Goal: Task Accomplishment & Management: Manage account settings

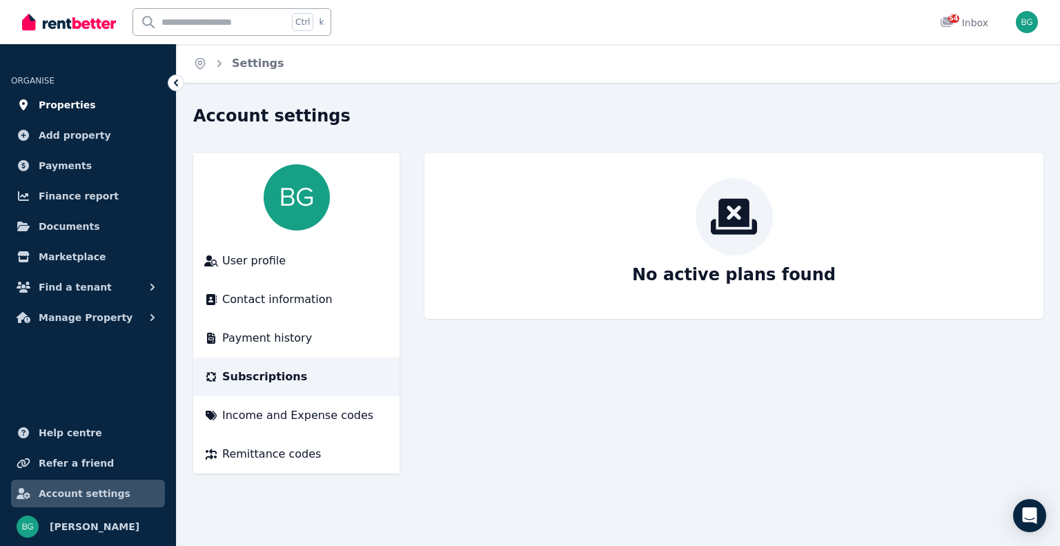
click at [77, 98] on span "Properties" at bounding box center [67, 105] width 57 height 17
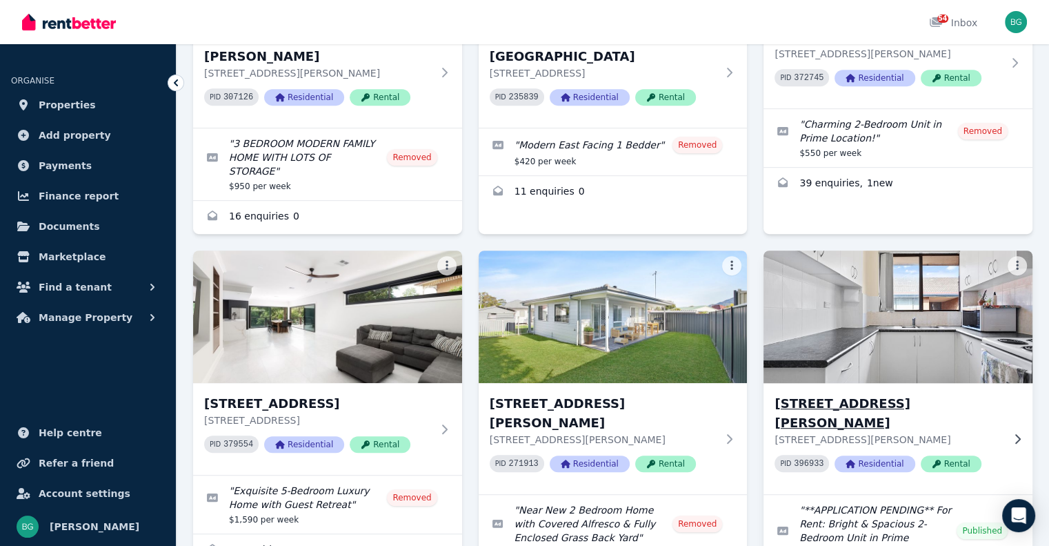
scroll to position [621, 0]
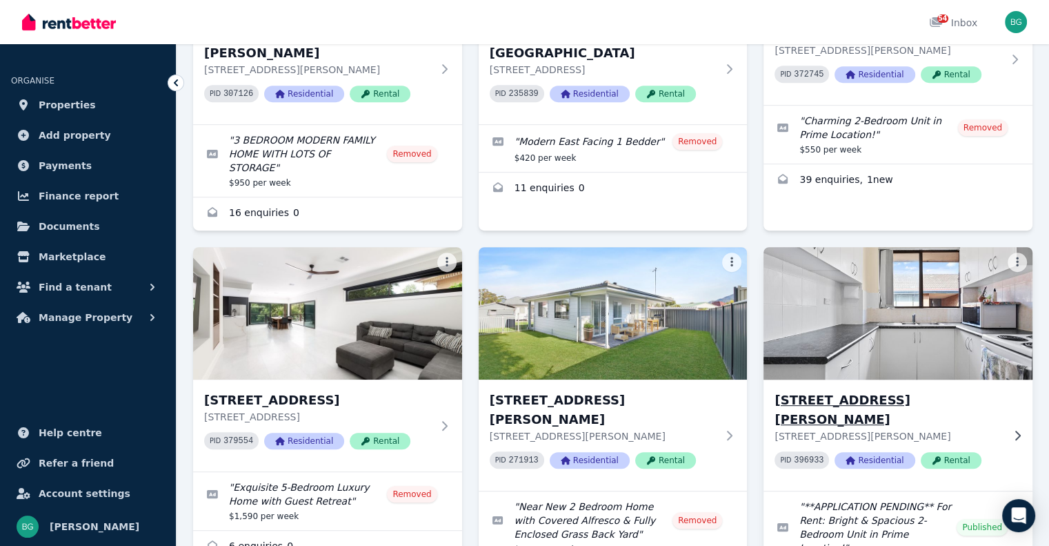
click at [894, 282] on img at bounding box center [899, 313] width 282 height 139
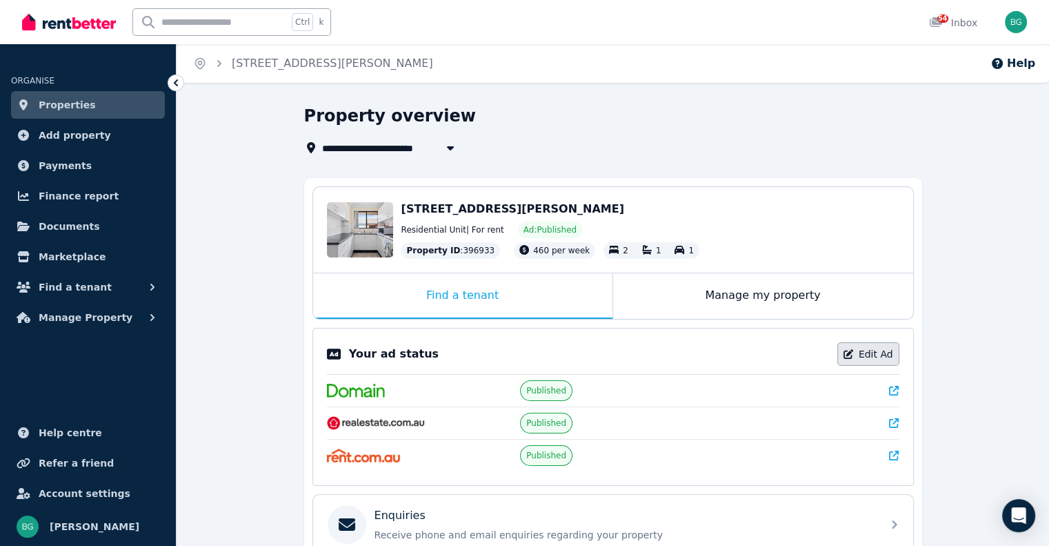
click at [875, 348] on link "Edit Ad" at bounding box center [869, 353] width 62 height 23
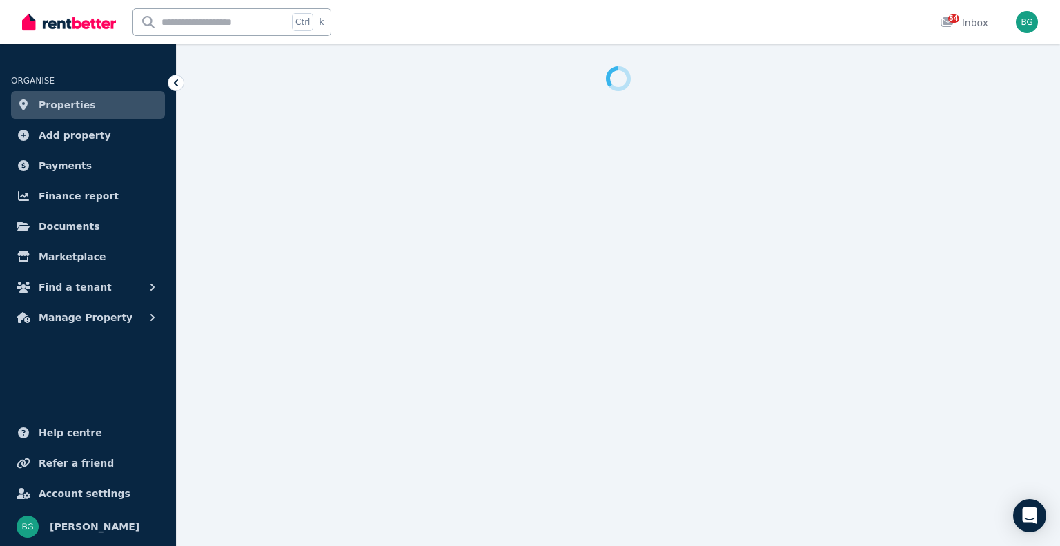
select select "***"
select select "**********"
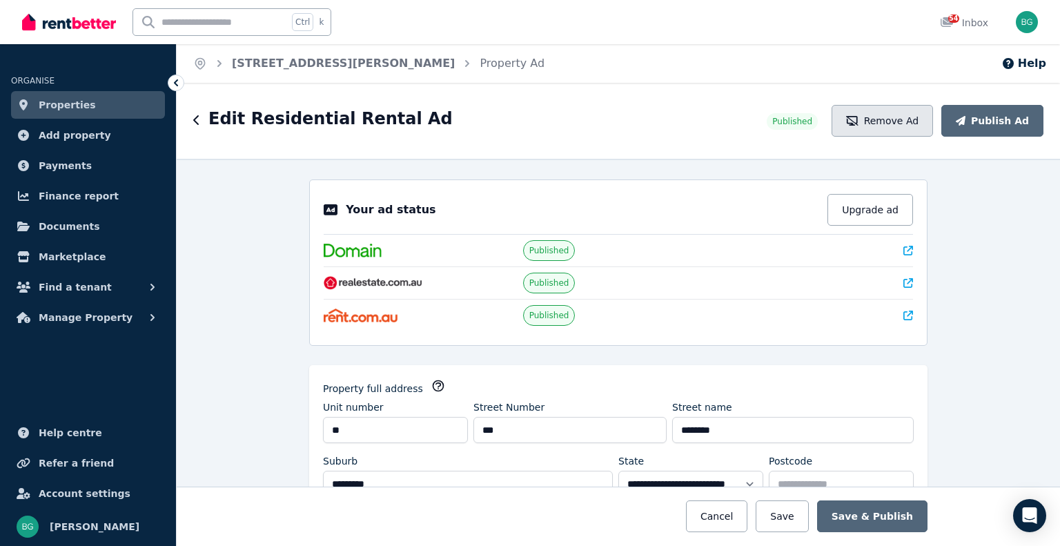
click at [903, 126] on button "Remove Ad" at bounding box center [881, 121] width 101 height 32
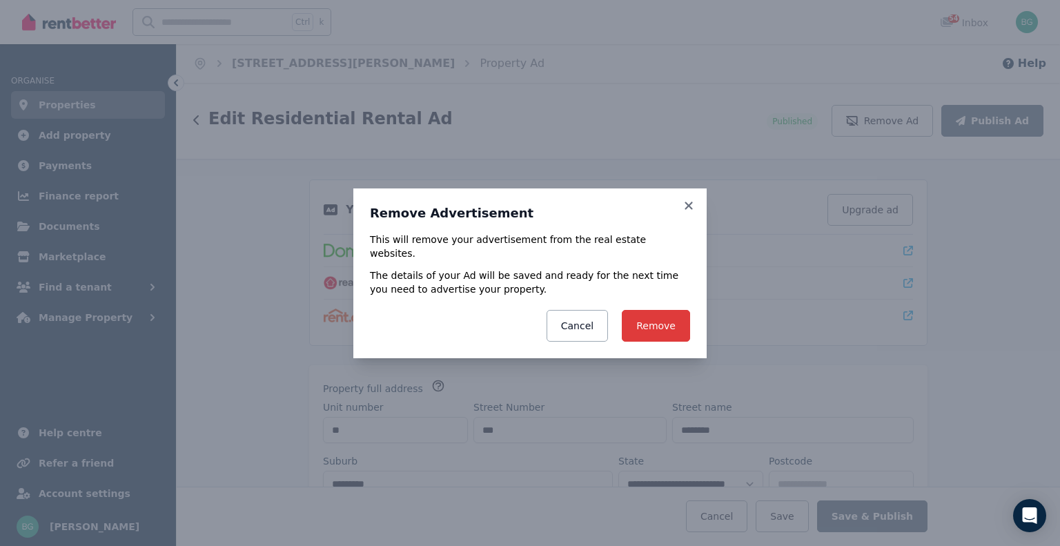
click at [661, 317] on button "Remove" at bounding box center [656, 326] width 68 height 32
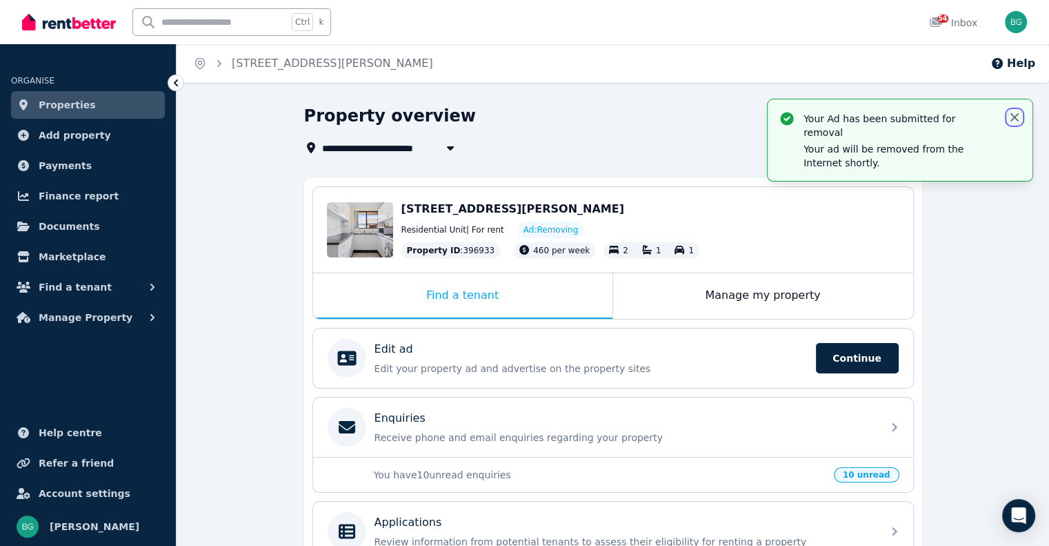
click at [1009, 118] on icon "button" at bounding box center [1015, 117] width 14 height 14
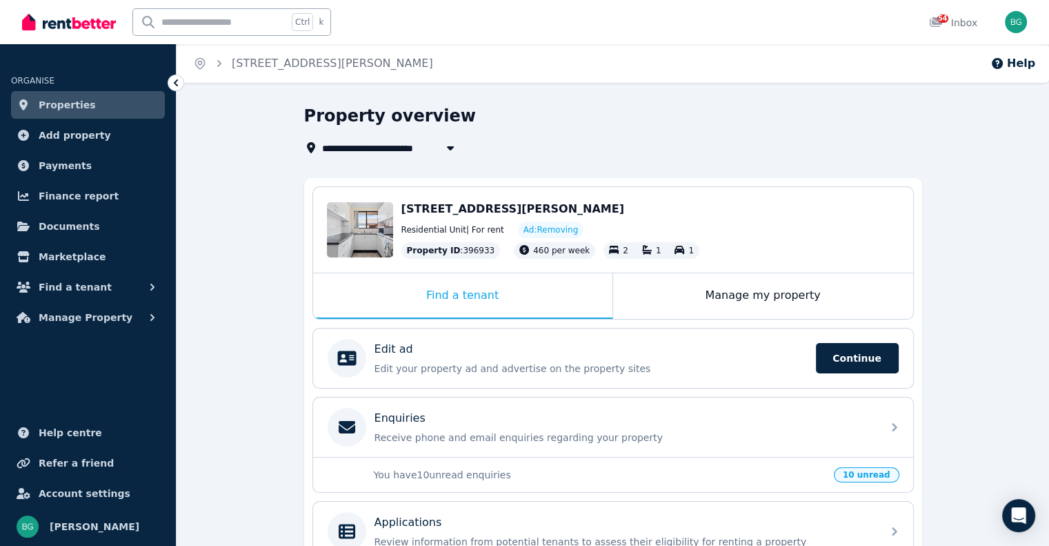
click at [100, 108] on link "Properties" at bounding box center [88, 105] width 154 height 28
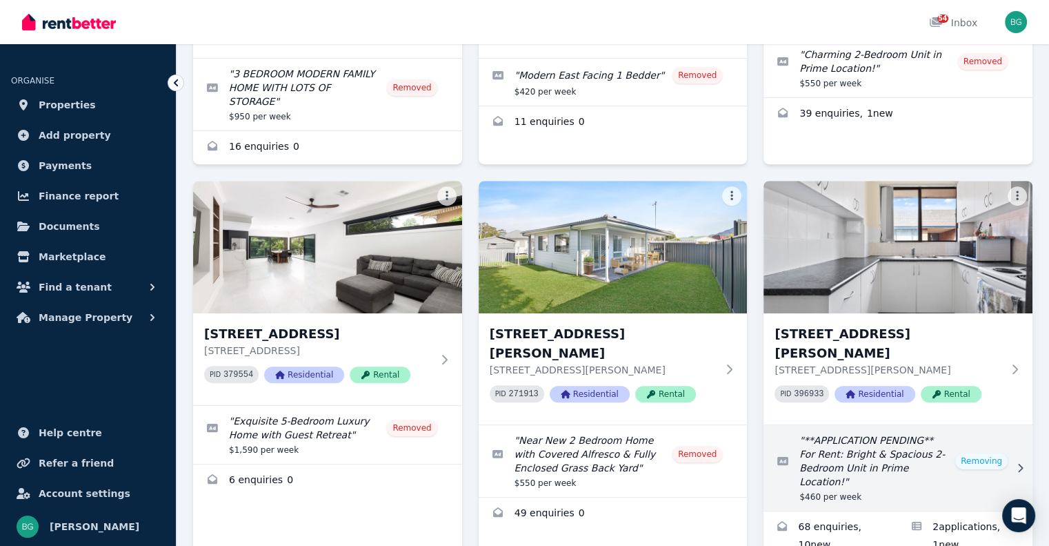
scroll to position [690, 0]
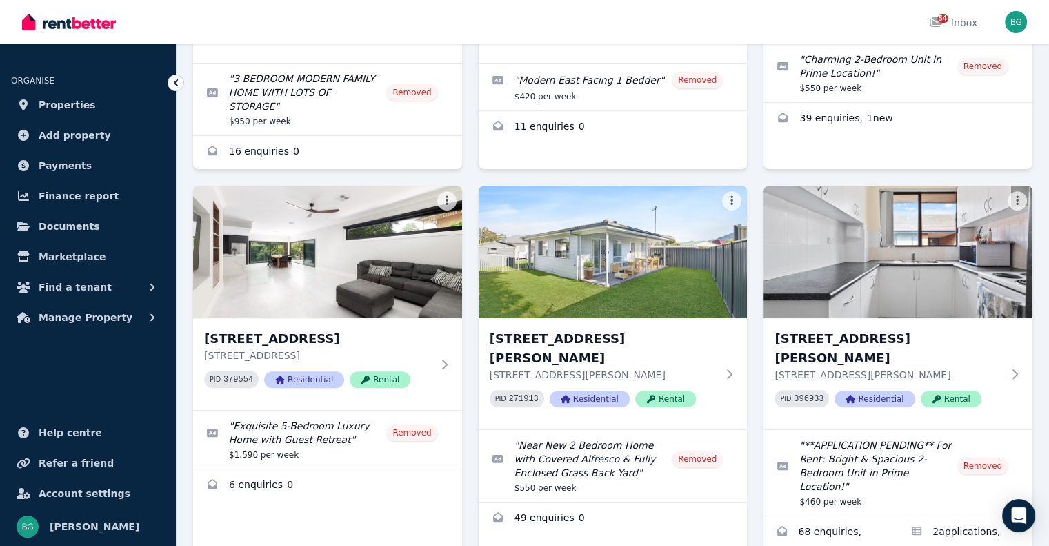
scroll to position [690, 0]
